Goal: Submit feedback/report problem

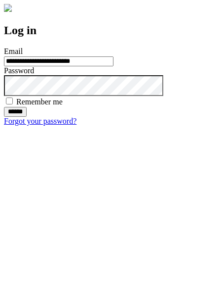
type input "**********"
click at [27, 117] on input "******" at bounding box center [15, 112] width 23 height 10
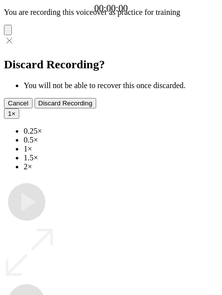
type input "**********"
